Goal: Task Accomplishment & Management: Complete application form

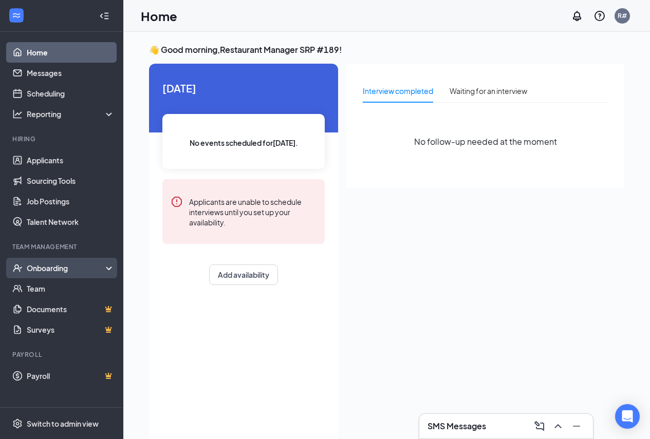
click at [60, 266] on div "Onboarding" at bounding box center [66, 268] width 79 height 10
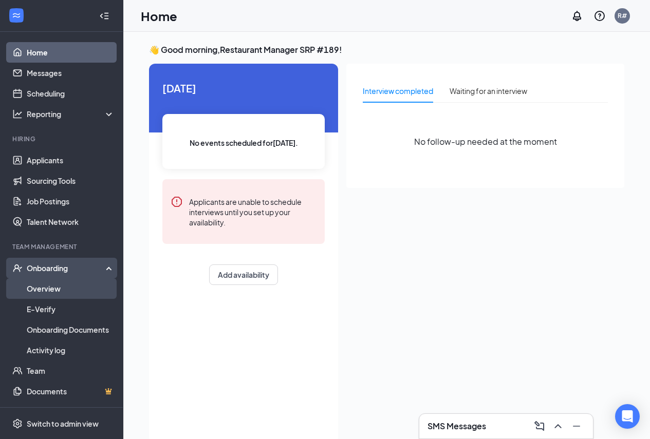
click at [64, 288] on link "Overview" at bounding box center [71, 289] width 88 height 21
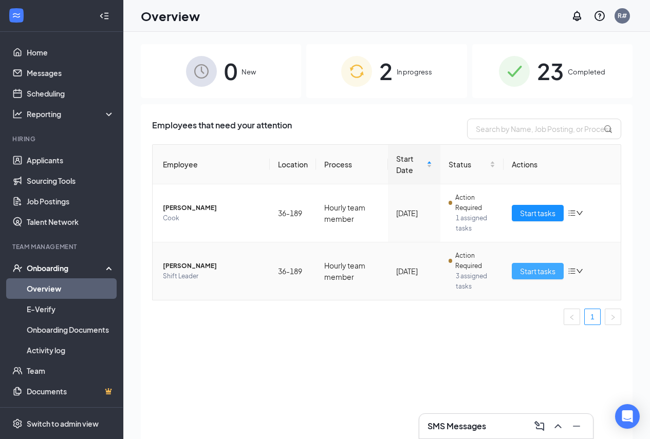
click at [525, 271] on span "Start tasks" at bounding box center [537, 271] width 35 height 11
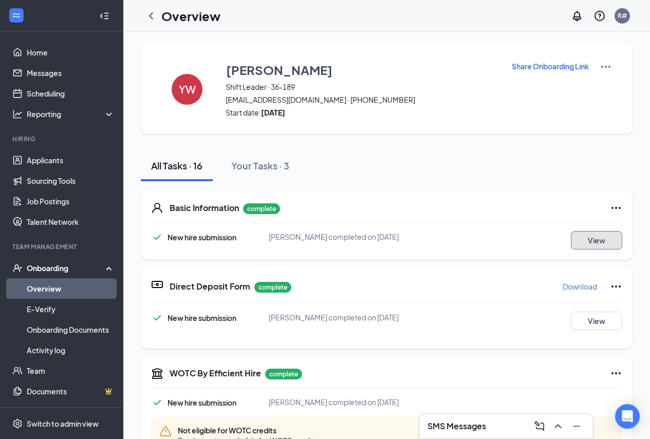
click at [589, 247] on button "View" at bounding box center [596, 240] width 51 height 19
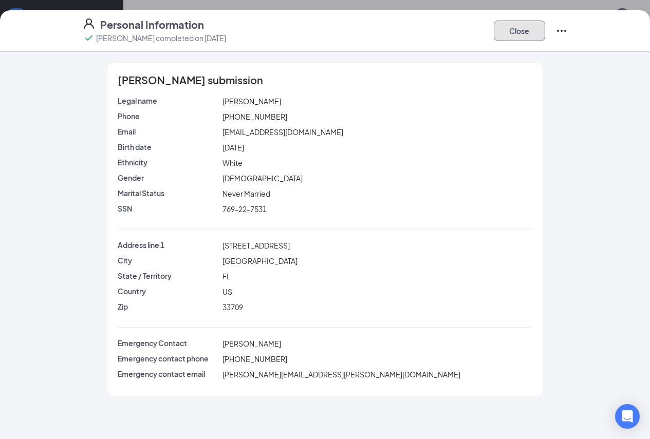
click at [545, 38] on button "Close" at bounding box center [519, 31] width 51 height 21
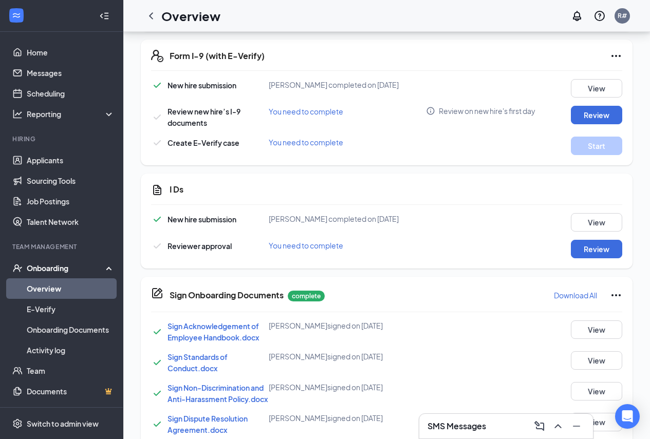
scroll to position [565, 0]
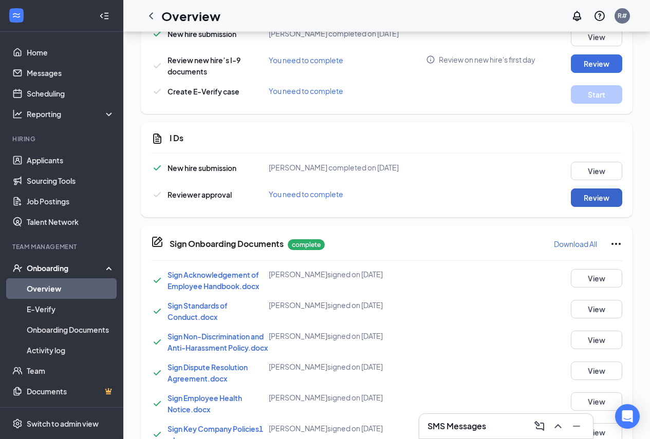
click at [590, 199] on button "Review" at bounding box center [596, 198] width 51 height 19
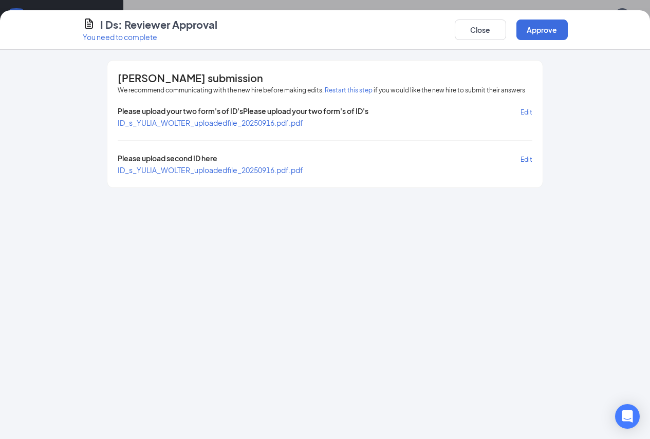
click at [219, 173] on span "ID_s_YULIA_WOLTER_uploadedfile_20250916.pdf.pdf" at bounding box center [211, 169] width 186 height 9
click at [189, 123] on span "ID_s_YULIA_WOLTER_uploadedfile_20250916.pdf.pdf" at bounding box center [211, 122] width 186 height 9
click at [568, 30] on button "Approve" at bounding box center [541, 30] width 51 height 21
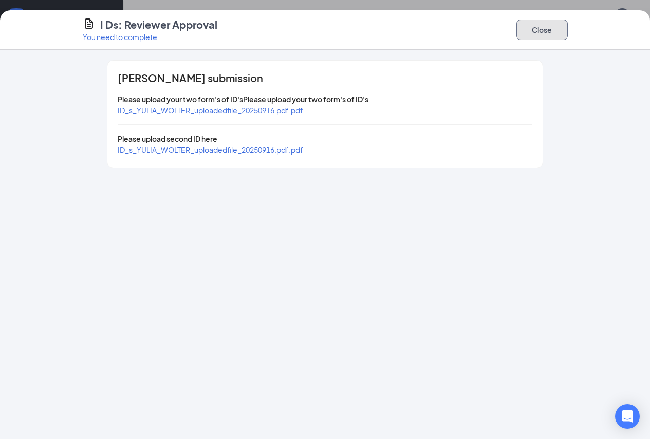
click at [568, 32] on button "Close" at bounding box center [541, 30] width 51 height 21
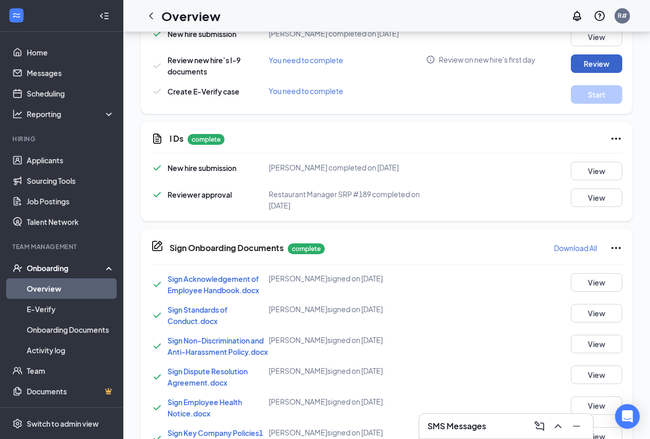
click at [586, 65] on button "Review" at bounding box center [596, 63] width 51 height 19
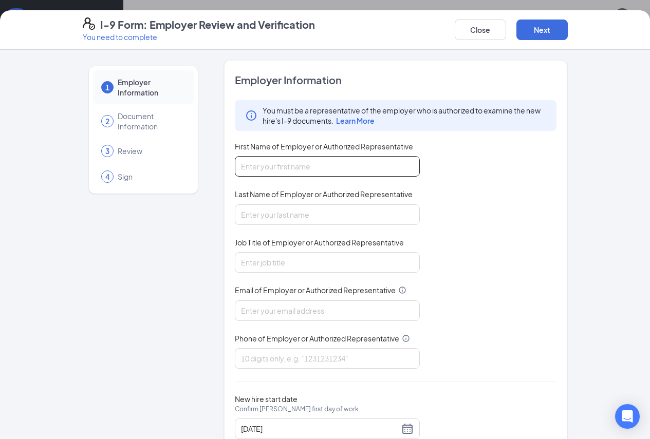
click at [366, 163] on input "First Name of Employer or Authorized Representative" at bounding box center [327, 166] width 185 height 21
type input "[PERSON_NAME]"
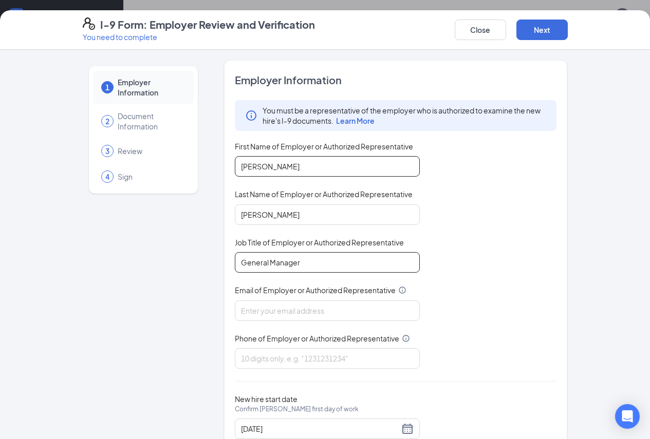
type input "General Manager"
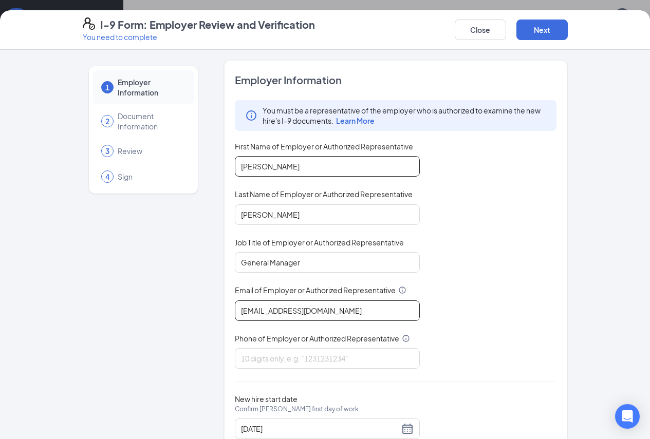
type input "[EMAIL_ADDRESS][DOMAIN_NAME]"
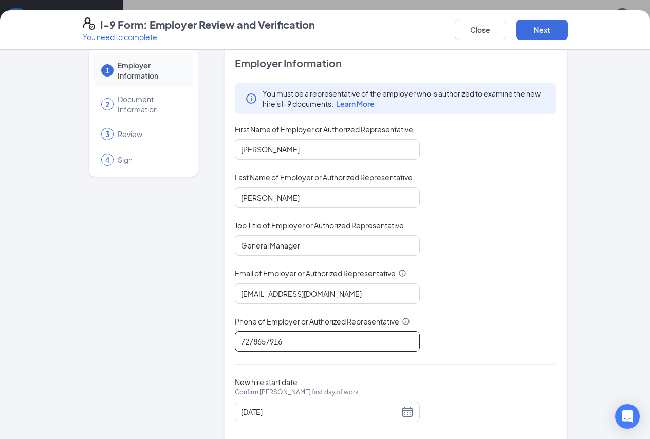
scroll to position [35, 0]
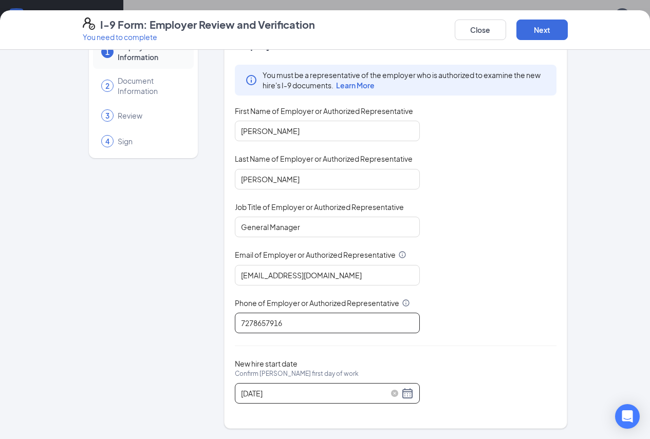
type input "7278657916"
click at [382, 396] on div "[DATE]" at bounding box center [327, 393] width 173 height 12
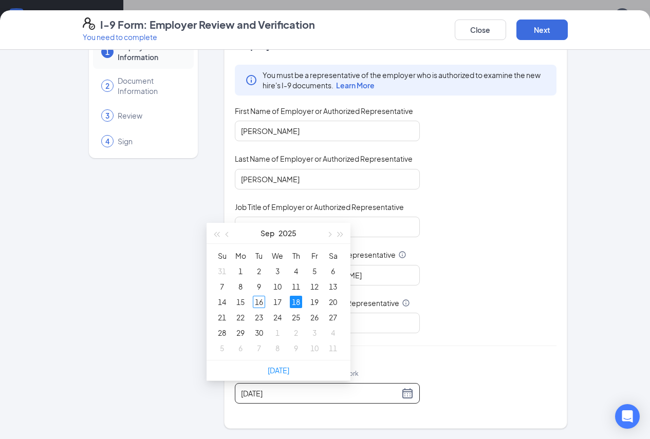
type input "[DATE]"
click at [299, 302] on div "18" at bounding box center [296, 302] width 12 height 12
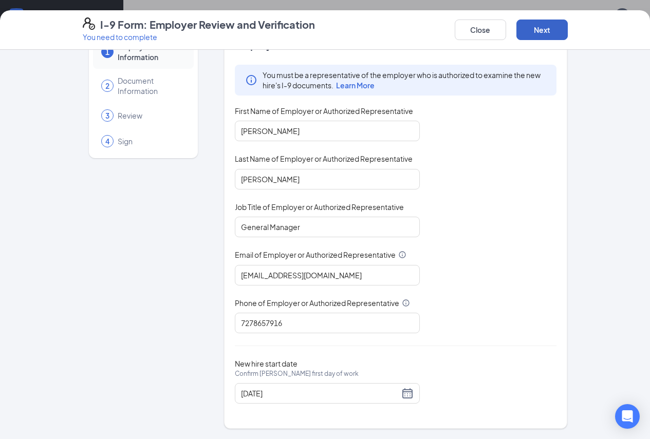
click at [568, 31] on button "Next" at bounding box center [541, 30] width 51 height 21
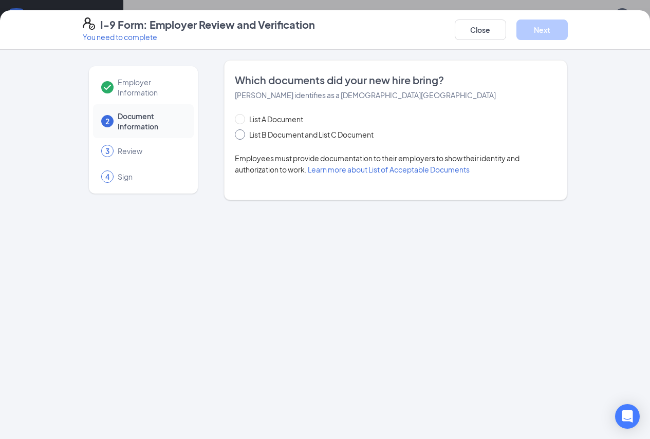
click at [235, 134] on input "List B Document and List C Document" at bounding box center [238, 133] width 7 height 7
radio input "true"
click at [235, 134] on span at bounding box center [240, 135] width 10 height 10
click at [235, 134] on input "List B Document and List C Document" at bounding box center [238, 133] width 7 height 7
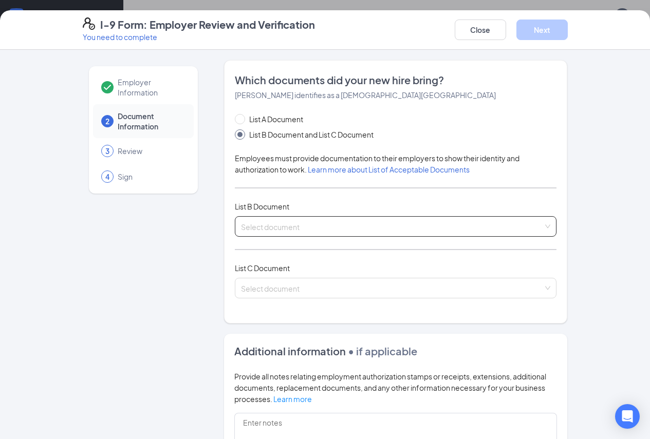
click at [243, 224] on div "Select document" at bounding box center [396, 226] width 322 height 21
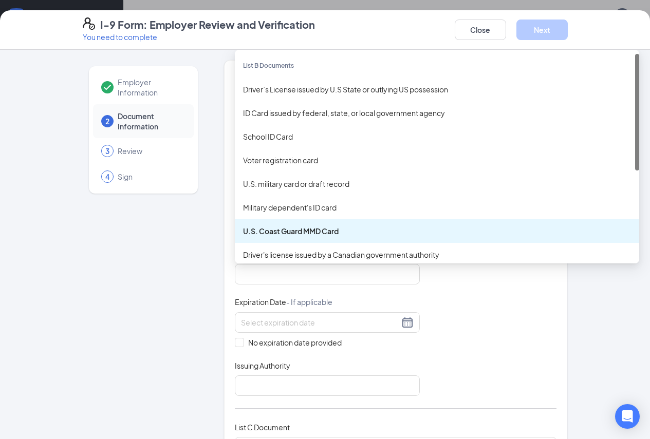
click at [250, 224] on div "[DEMOGRAPHIC_DATA] Coast Guard MMD Card Military dependent's ID card U.S. Coast…" at bounding box center [396, 226] width 322 height 21
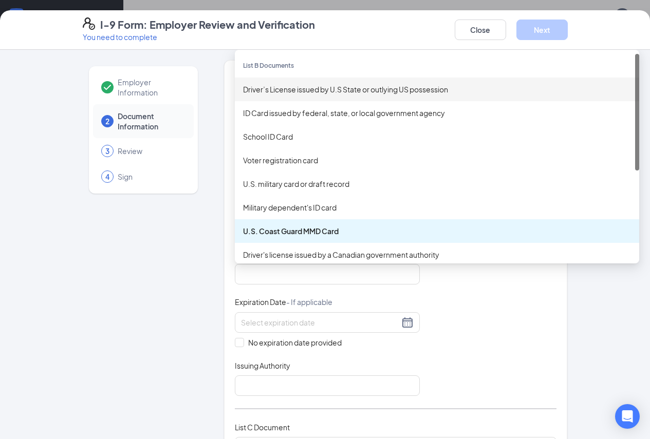
click at [255, 82] on div "Driver’s License issued by U.S State or outlying US possession" at bounding box center [437, 90] width 404 height 24
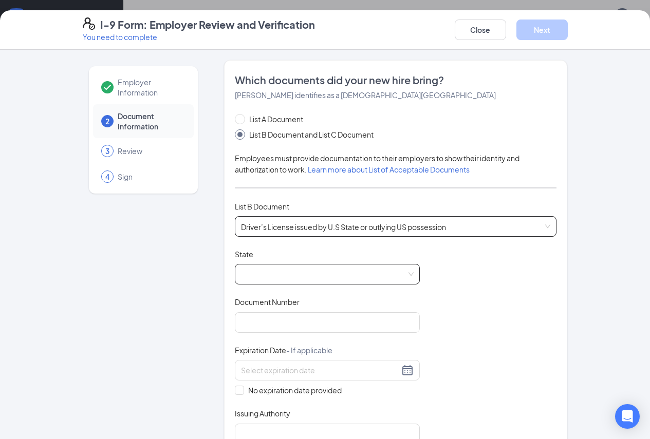
click at [255, 273] on span at bounding box center [327, 275] width 173 height 20
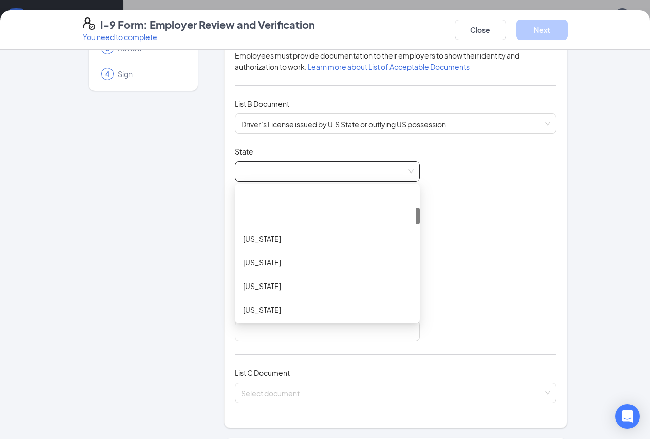
scroll to position [154, 0]
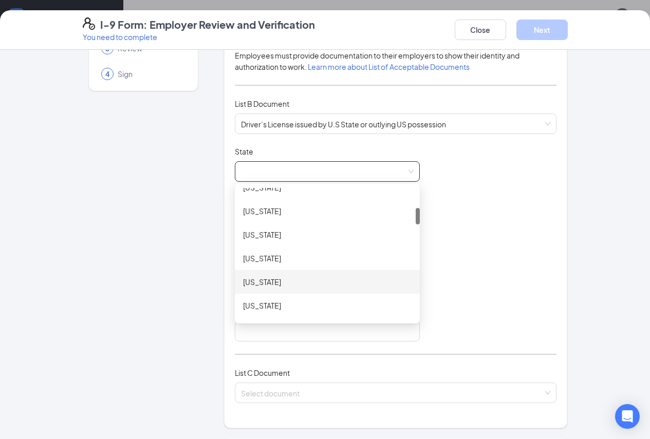
click at [247, 280] on div "[US_STATE]" at bounding box center [327, 281] width 169 height 11
click at [247, 280] on div "Document Title Driver’s License issued by U.S State or outlying US possession S…" at bounding box center [396, 243] width 322 height 195
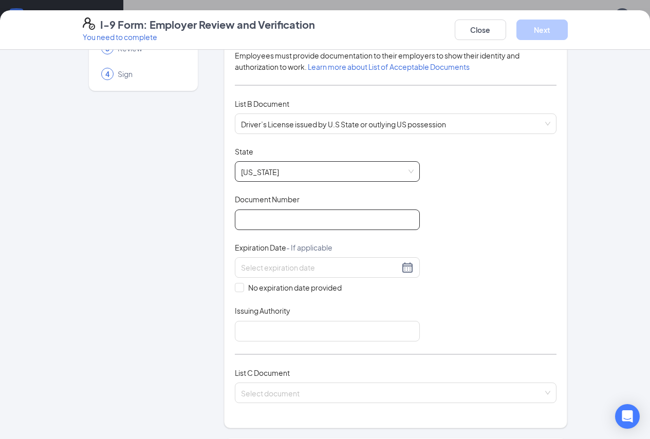
click at [263, 223] on input "Document Number" at bounding box center [327, 220] width 185 height 21
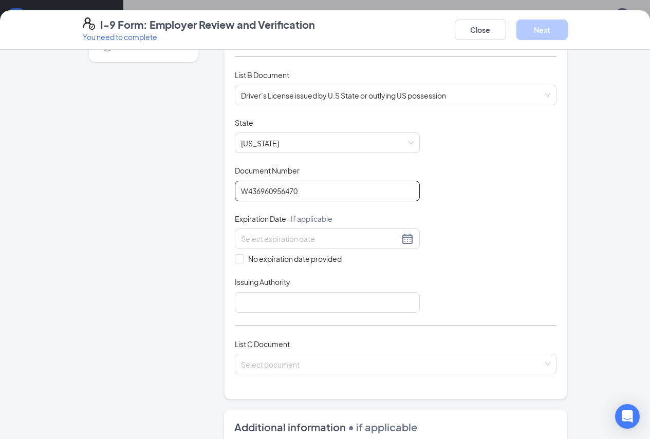
scroll to position [206, 0]
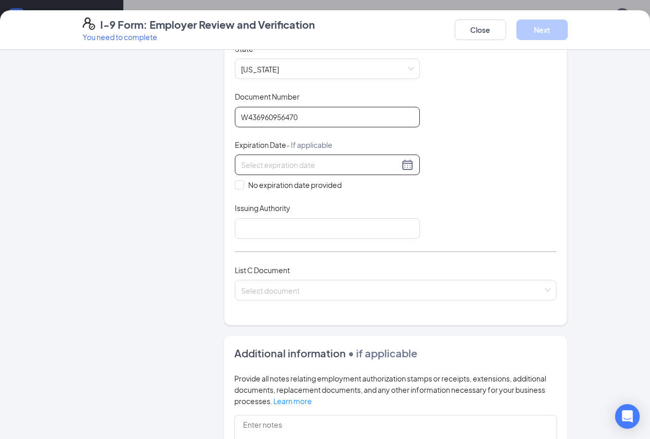
type input "W436960956470"
click at [379, 167] on div at bounding box center [327, 165] width 173 height 12
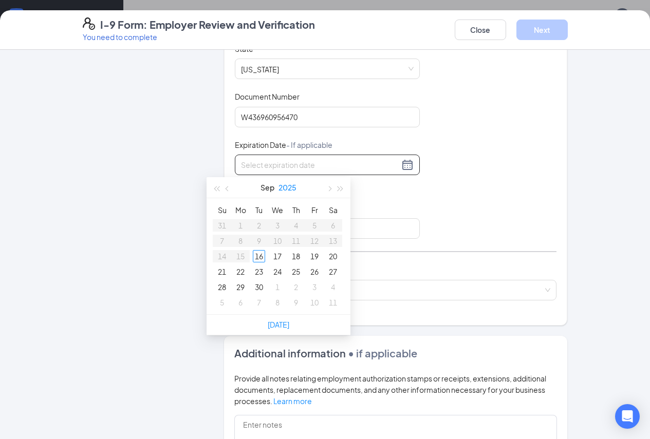
click at [291, 189] on button "2025" at bounding box center [288, 187] width 18 height 21
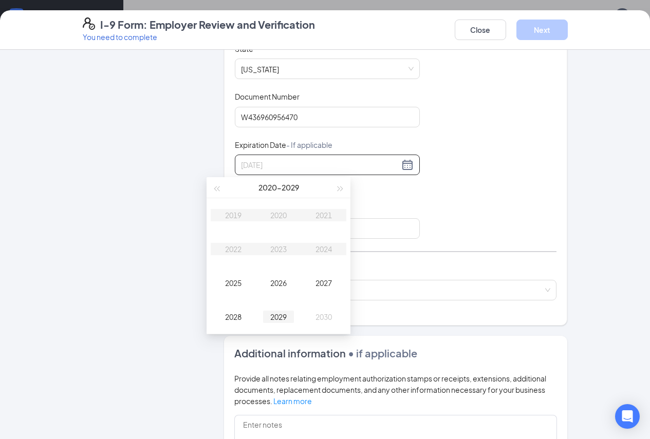
click at [285, 315] on div "2029" at bounding box center [278, 317] width 31 height 12
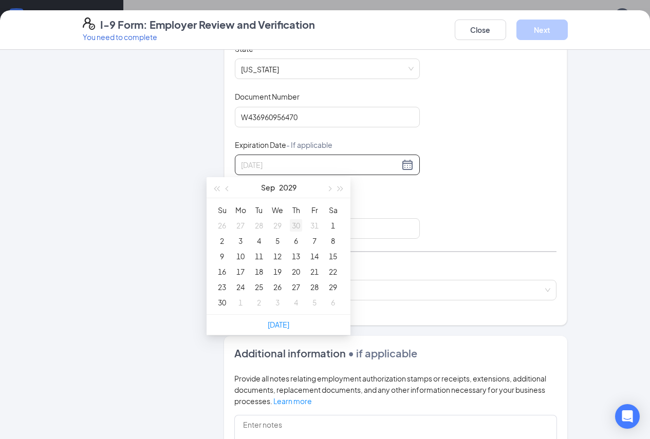
type input "[DATE]"
click at [292, 187] on button "2029" at bounding box center [287, 187] width 17 height 21
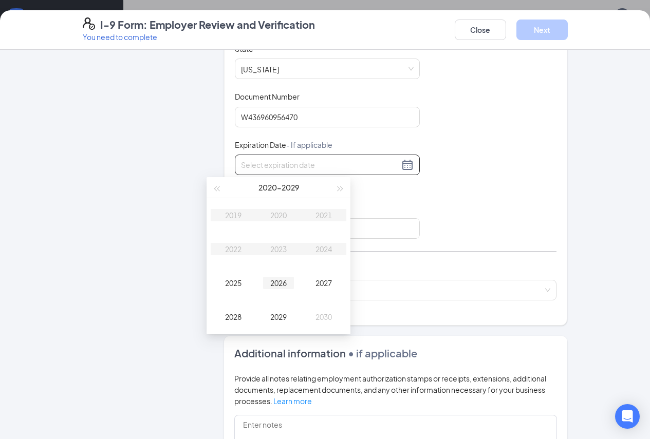
type input "[DATE]"
click at [297, 190] on button "[DATE] - [DATE]" at bounding box center [278, 187] width 41 height 21
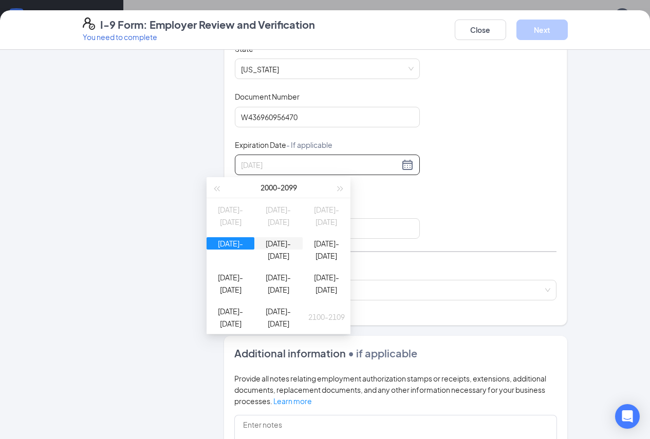
click at [287, 247] on div "[DATE]-[DATE]" at bounding box center [278, 243] width 48 height 12
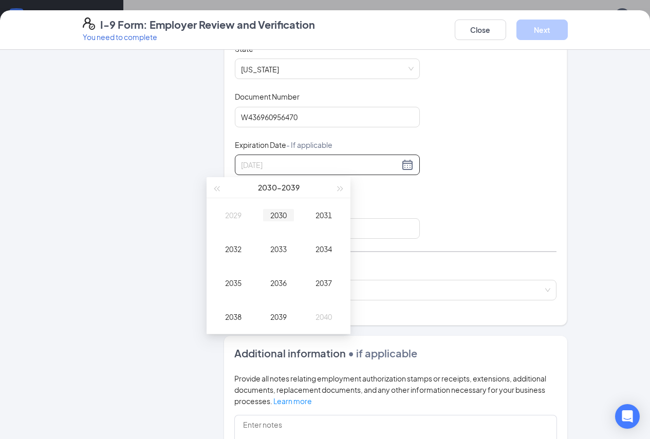
click at [286, 219] on div "2030" at bounding box center [278, 215] width 31 height 12
click at [235, 249] on div "Apr" at bounding box center [233, 249] width 31 height 12
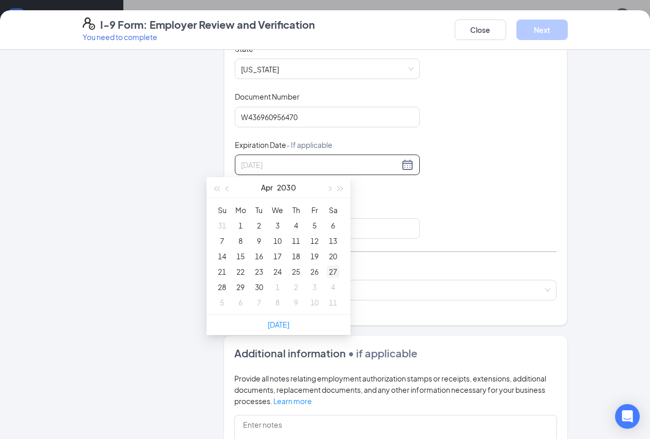
type input "[DATE]"
click at [330, 273] on div "27" at bounding box center [333, 272] width 12 height 12
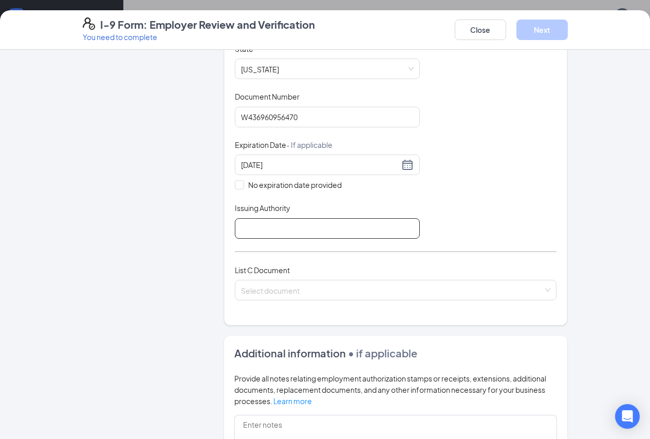
click at [265, 229] on input "Issuing Authority" at bounding box center [327, 228] width 185 height 21
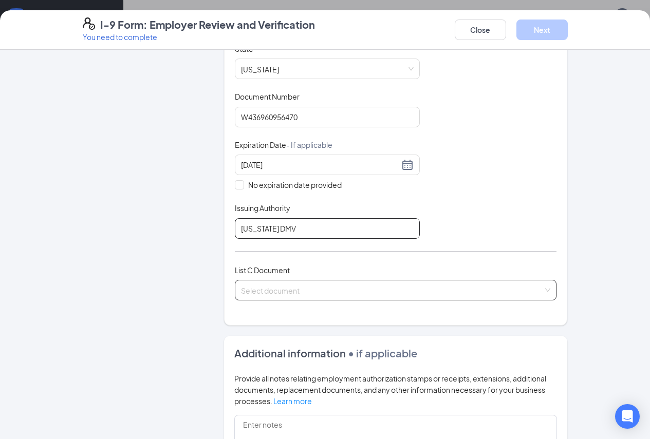
type input "[US_STATE] DMV"
click at [262, 292] on input "search" at bounding box center [392, 288] width 303 height 15
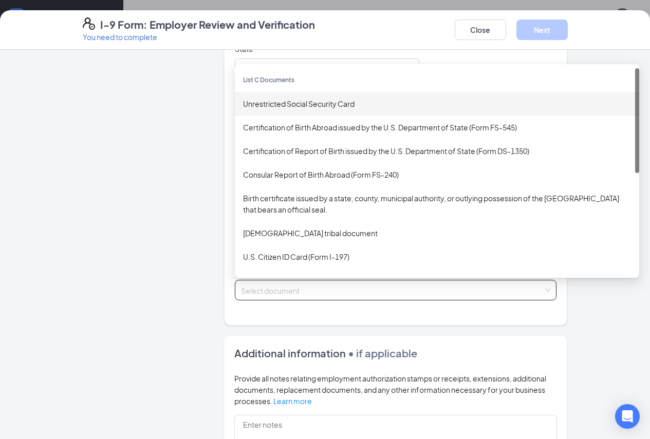
click at [237, 96] on div "Unrestricted Social Security Card" at bounding box center [437, 104] width 404 height 24
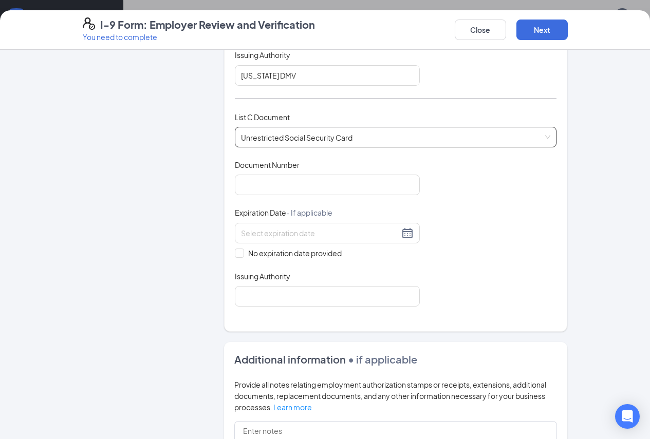
scroll to position [360, 0]
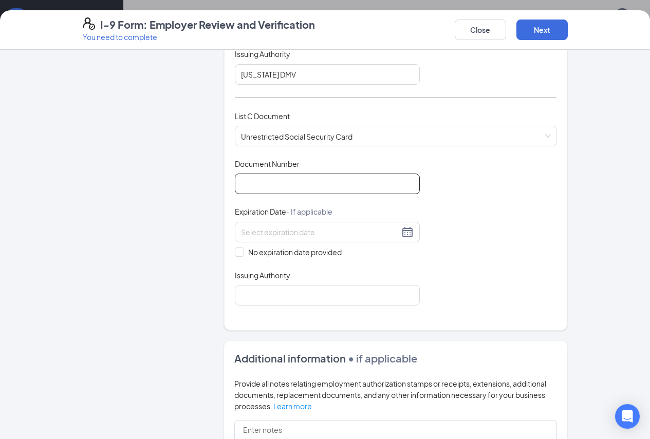
click at [258, 180] on input "Document Number" at bounding box center [327, 184] width 185 height 21
type input "769227531"
click at [235, 245] on div "No expiration date provided" at bounding box center [327, 240] width 185 height 36
click at [235, 253] on input "No expiration date provided" at bounding box center [238, 251] width 7 height 7
checkbox input "true"
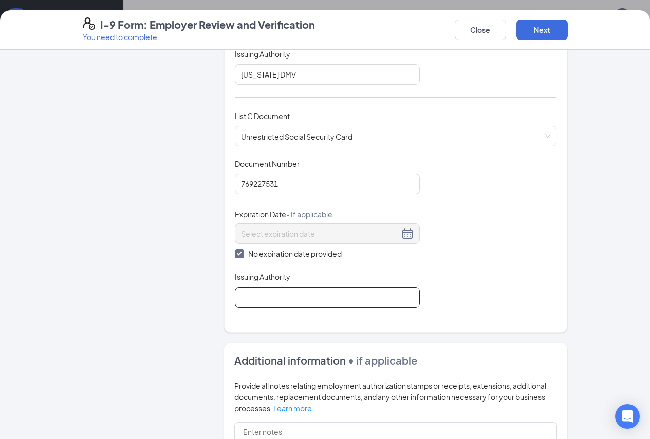
click at [235, 295] on input "Issuing Authority" at bounding box center [327, 297] width 185 height 21
type input "Social Secruity Admin"
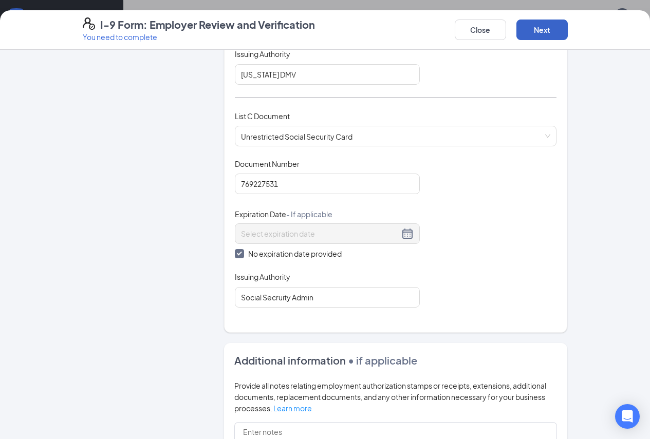
click at [568, 27] on button "Next" at bounding box center [541, 30] width 51 height 21
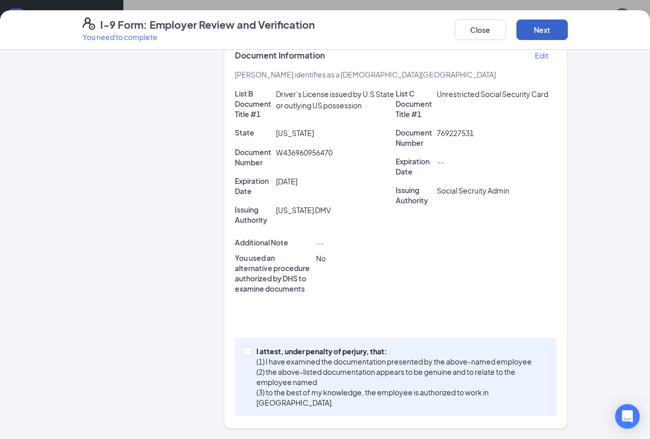
scroll to position [210, 0]
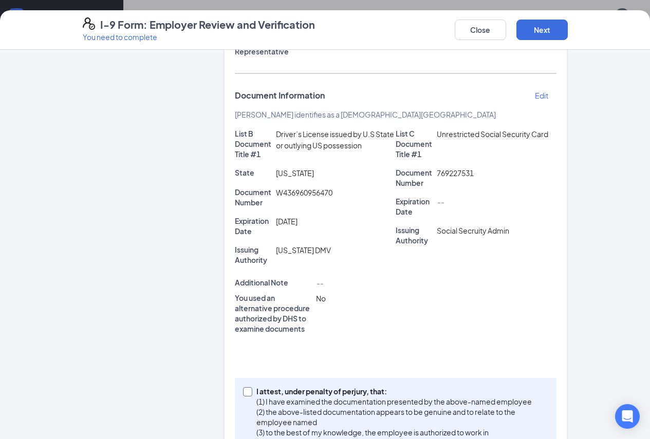
click at [243, 387] on input "I attest, under penalty of [PERSON_NAME], that: (1) I have examined the documen…" at bounding box center [246, 390] width 7 height 7
checkbox input "true"
click at [568, 31] on button "Next" at bounding box center [541, 30] width 51 height 21
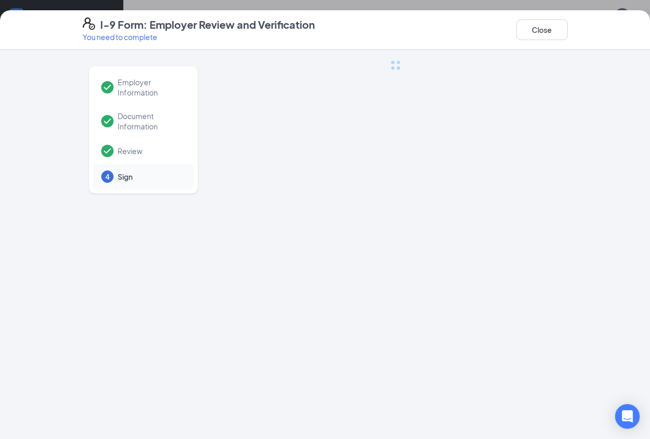
scroll to position [0, 0]
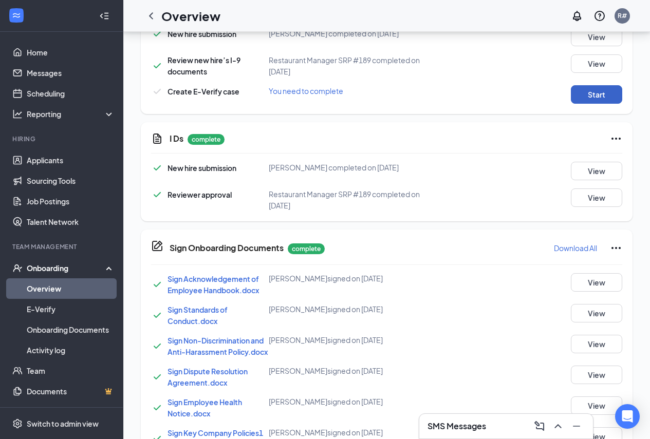
click at [589, 99] on button "Start" at bounding box center [596, 94] width 51 height 19
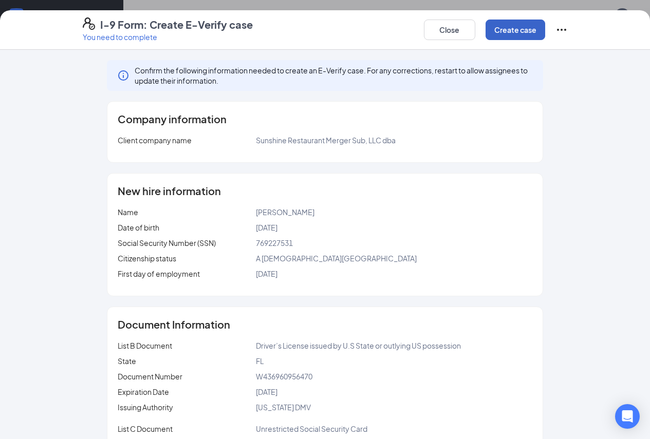
click at [545, 30] on button "Create case" at bounding box center [516, 30] width 60 height 21
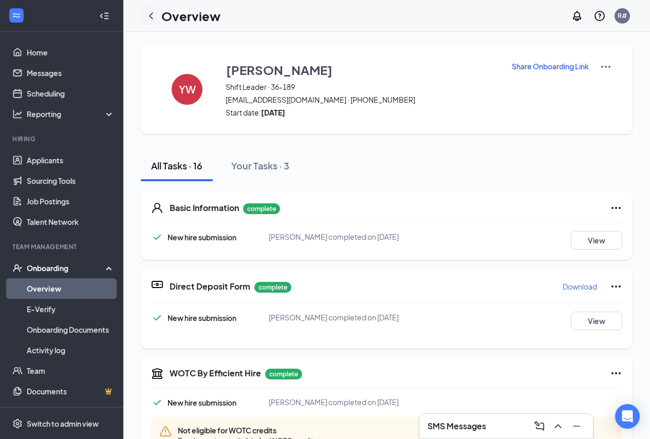
click at [150, 17] on icon "ChevronLeft" at bounding box center [151, 16] width 12 height 12
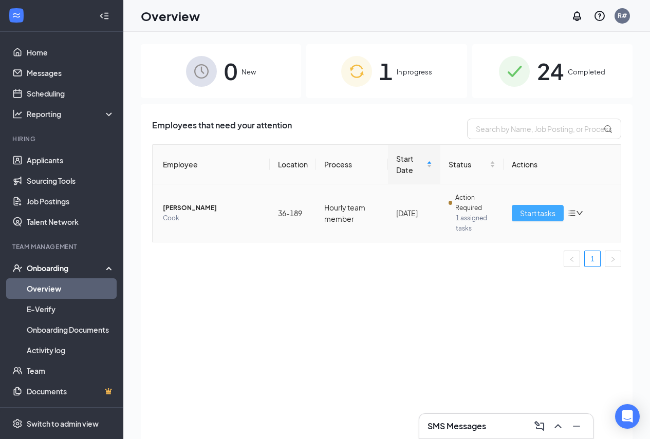
click at [529, 213] on span "Start tasks" at bounding box center [537, 213] width 35 height 11
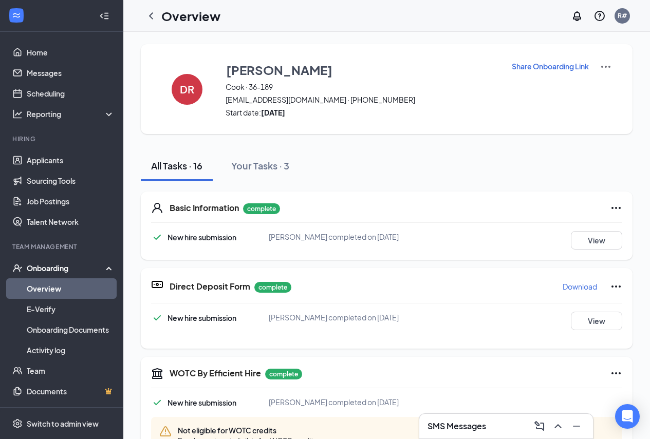
click at [147, 12] on icon "ChevronLeft" at bounding box center [151, 16] width 12 height 12
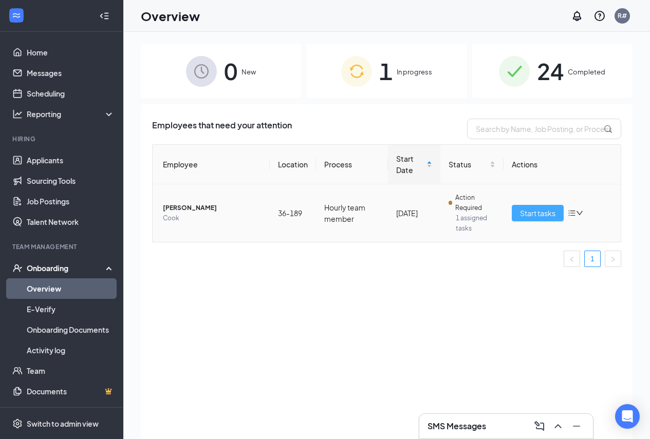
click at [546, 218] on span "Start tasks" at bounding box center [537, 213] width 35 height 11
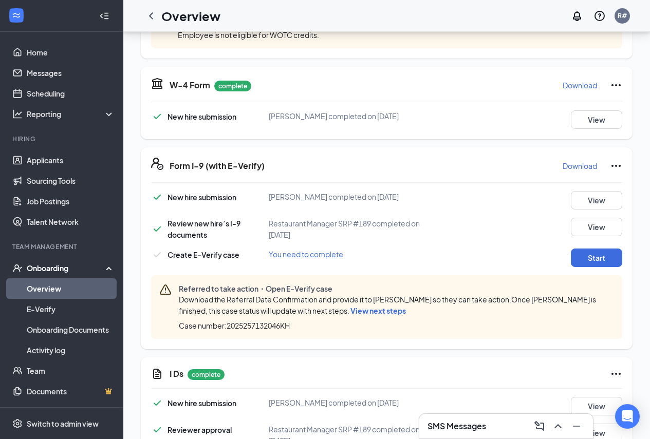
scroll to position [411, 0]
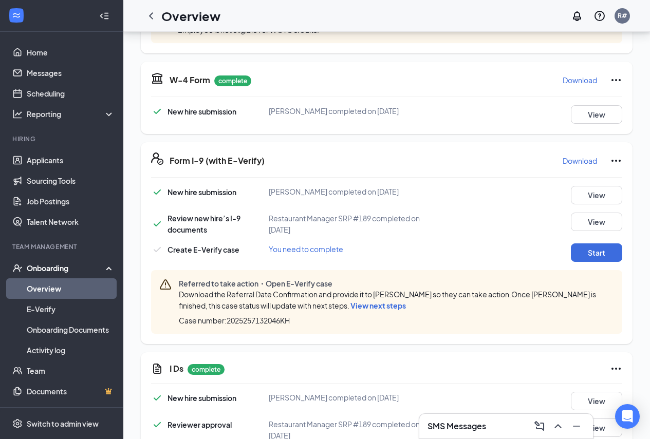
click at [406, 310] on span "View next steps" at bounding box center [378, 305] width 56 height 9
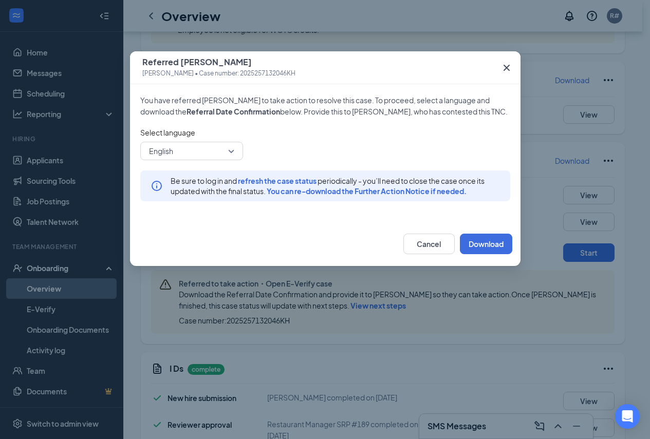
click at [558, 193] on div "Referred [PERSON_NAME] [PERSON_NAME] • Case number: 2025257132046KH You have re…" at bounding box center [325, 219] width 650 height 439
click at [558, 193] on div "Form I-9 (with E-Verify) Download New hire submission [PERSON_NAME] completed o…" at bounding box center [383, 243] width 484 height 202
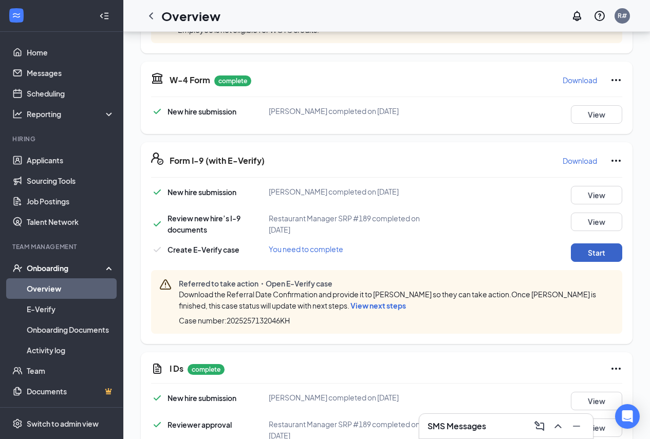
click at [592, 262] on button "Start" at bounding box center [596, 253] width 51 height 19
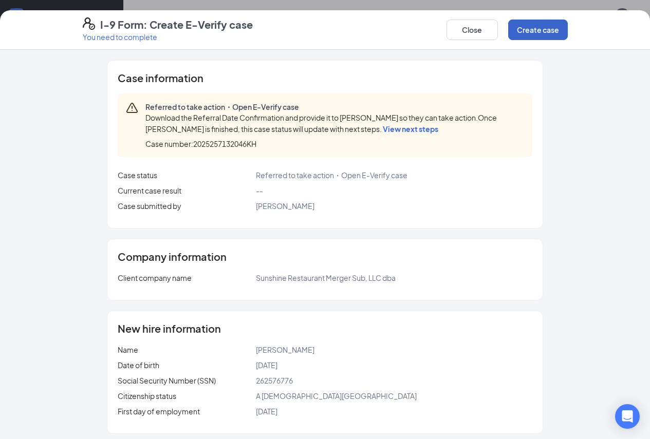
click at [568, 27] on button "Create case" at bounding box center [538, 30] width 60 height 21
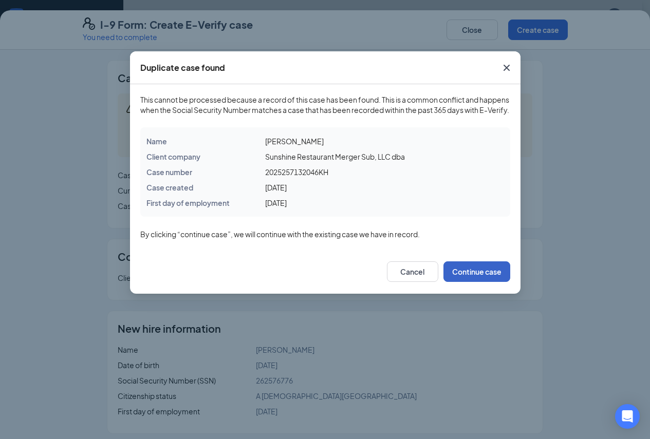
click at [481, 279] on button "Continue case" at bounding box center [477, 272] width 67 height 21
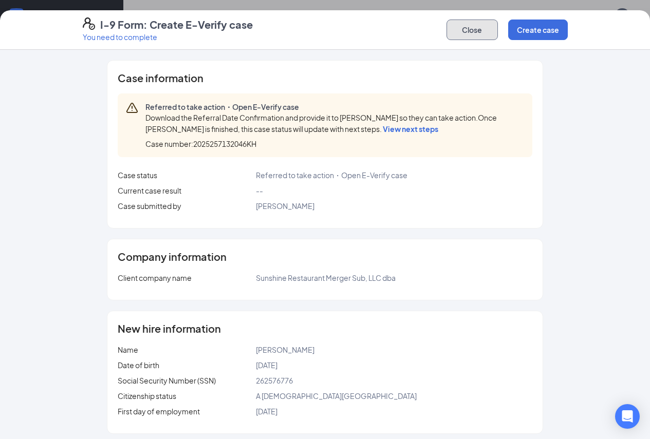
click at [498, 31] on button "Close" at bounding box center [472, 30] width 51 height 21
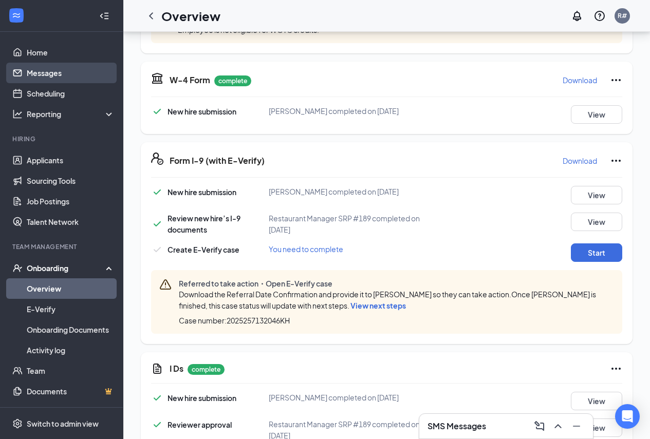
click at [67, 75] on link "Messages" at bounding box center [71, 73] width 88 height 21
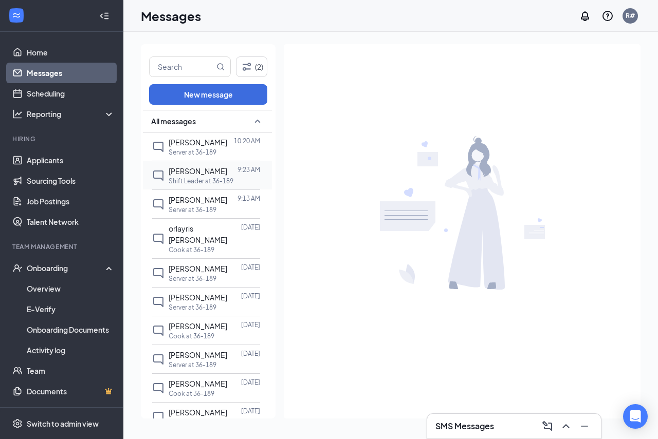
click at [243, 175] on div "9:23 AM" at bounding box center [248, 170] width 23 height 11
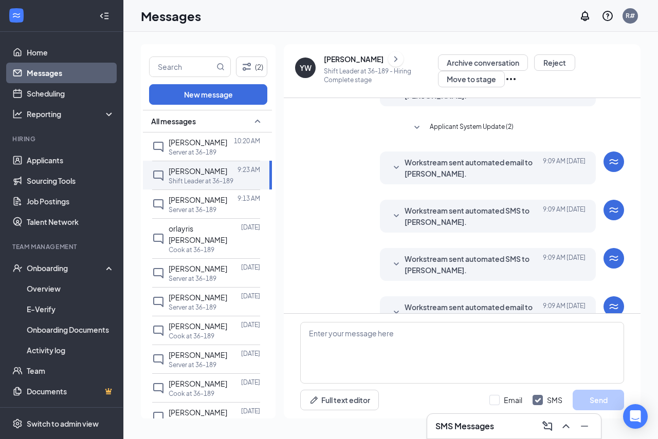
scroll to position [167, 0]
